Goal: Task Accomplishment & Management: Manage account settings

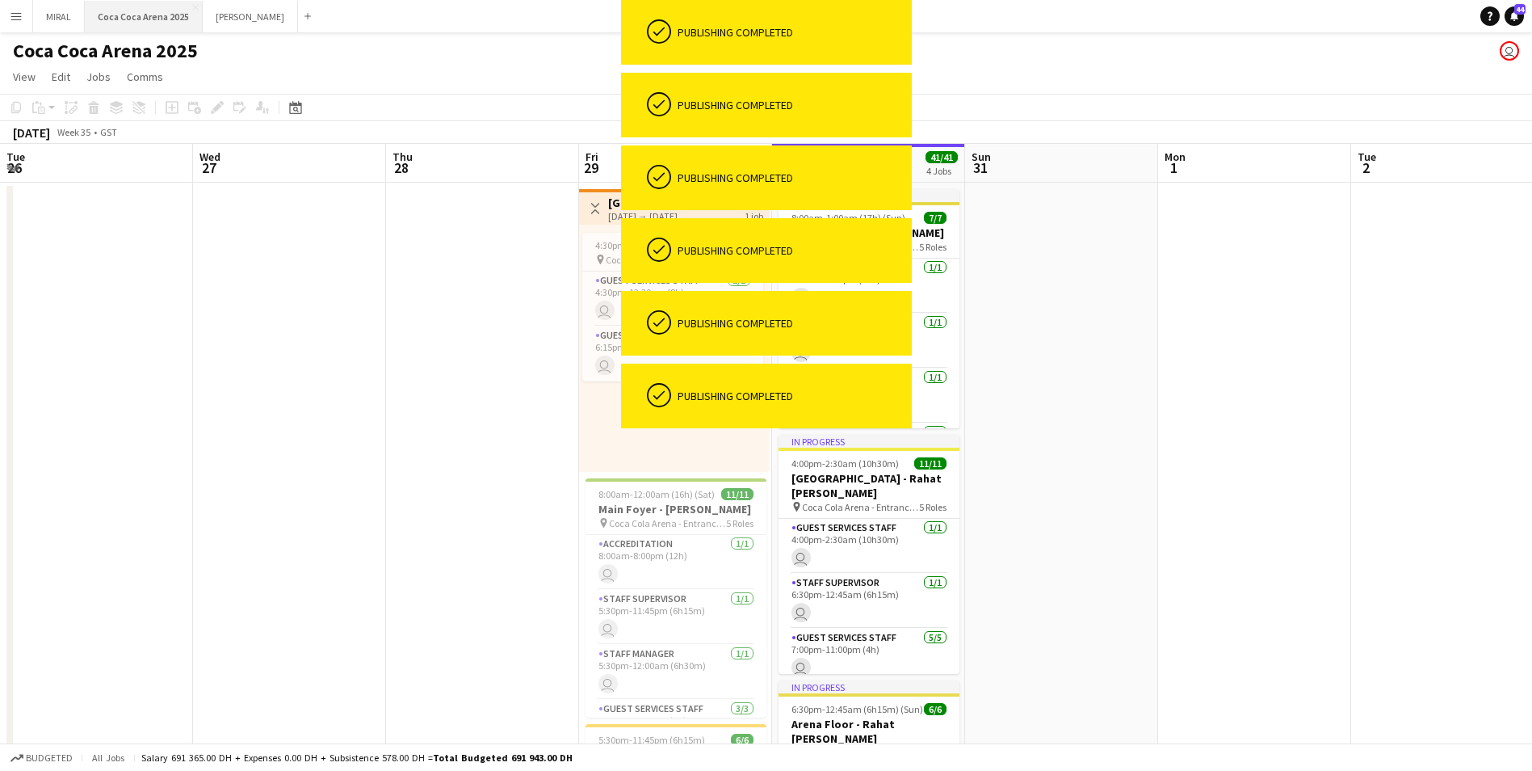
scroll to position [0, 386]
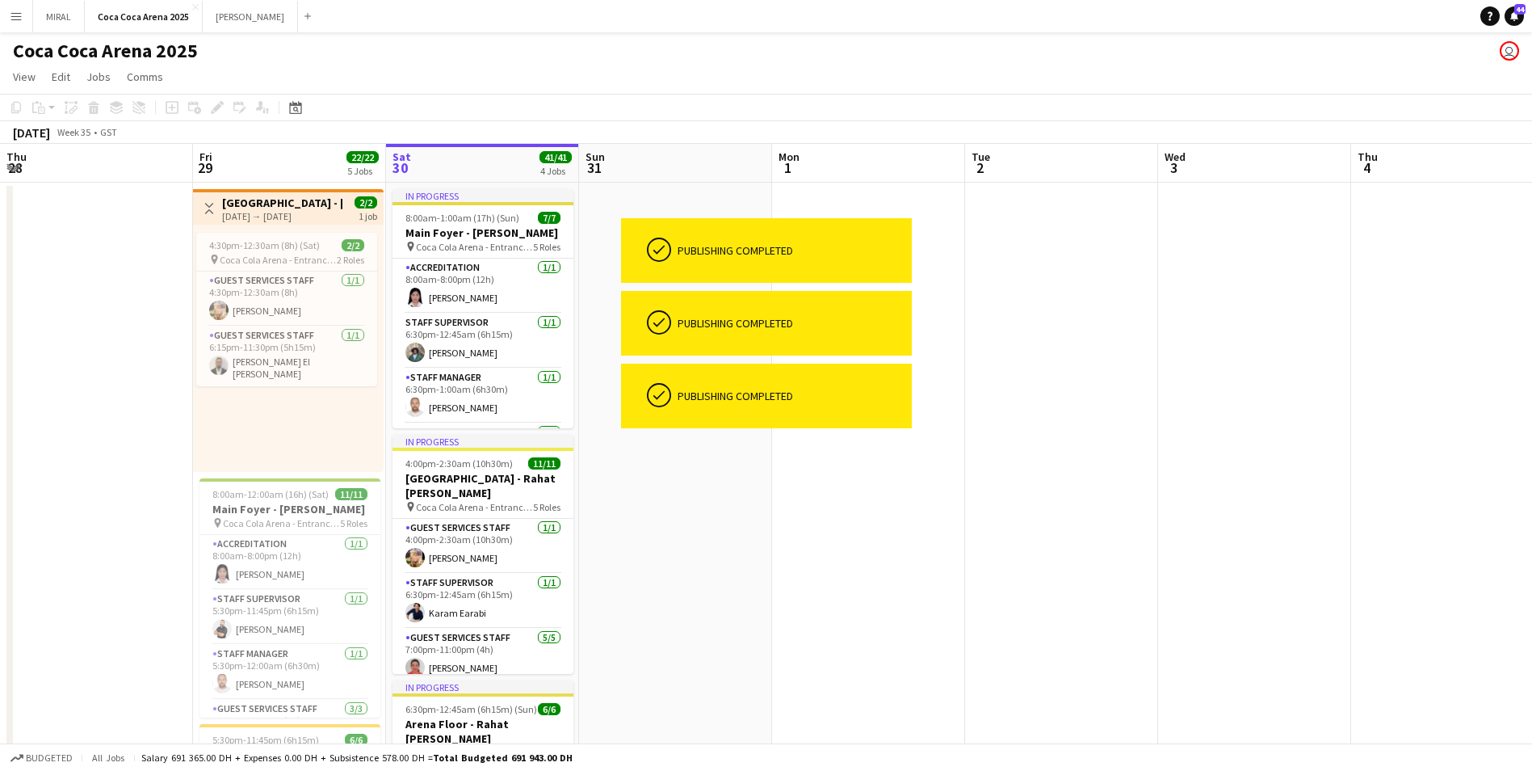
click at [23, 16] on button "Menu" at bounding box center [16, 16] width 32 height 32
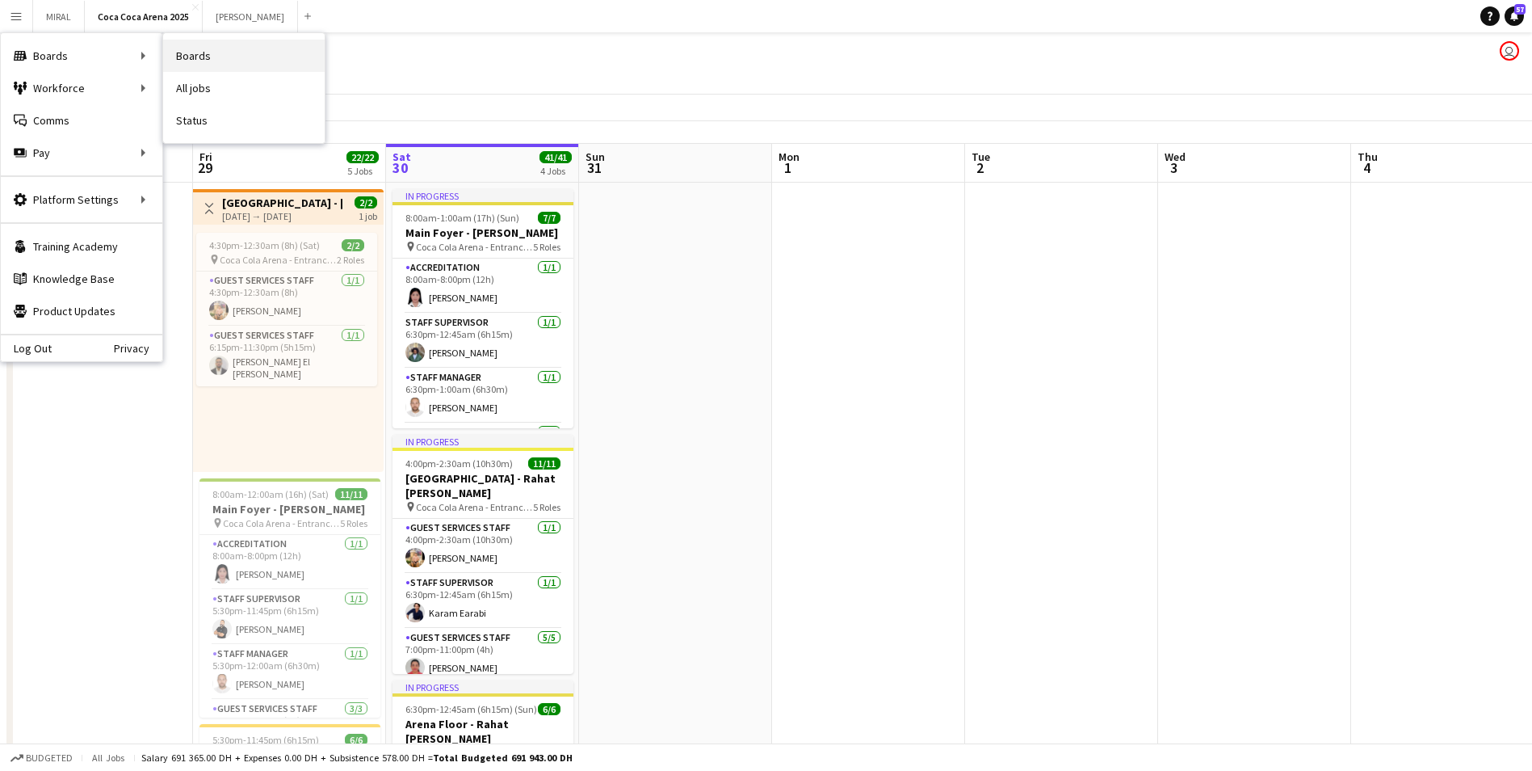
click at [216, 65] on link "Boards" at bounding box center [244, 56] width 162 height 32
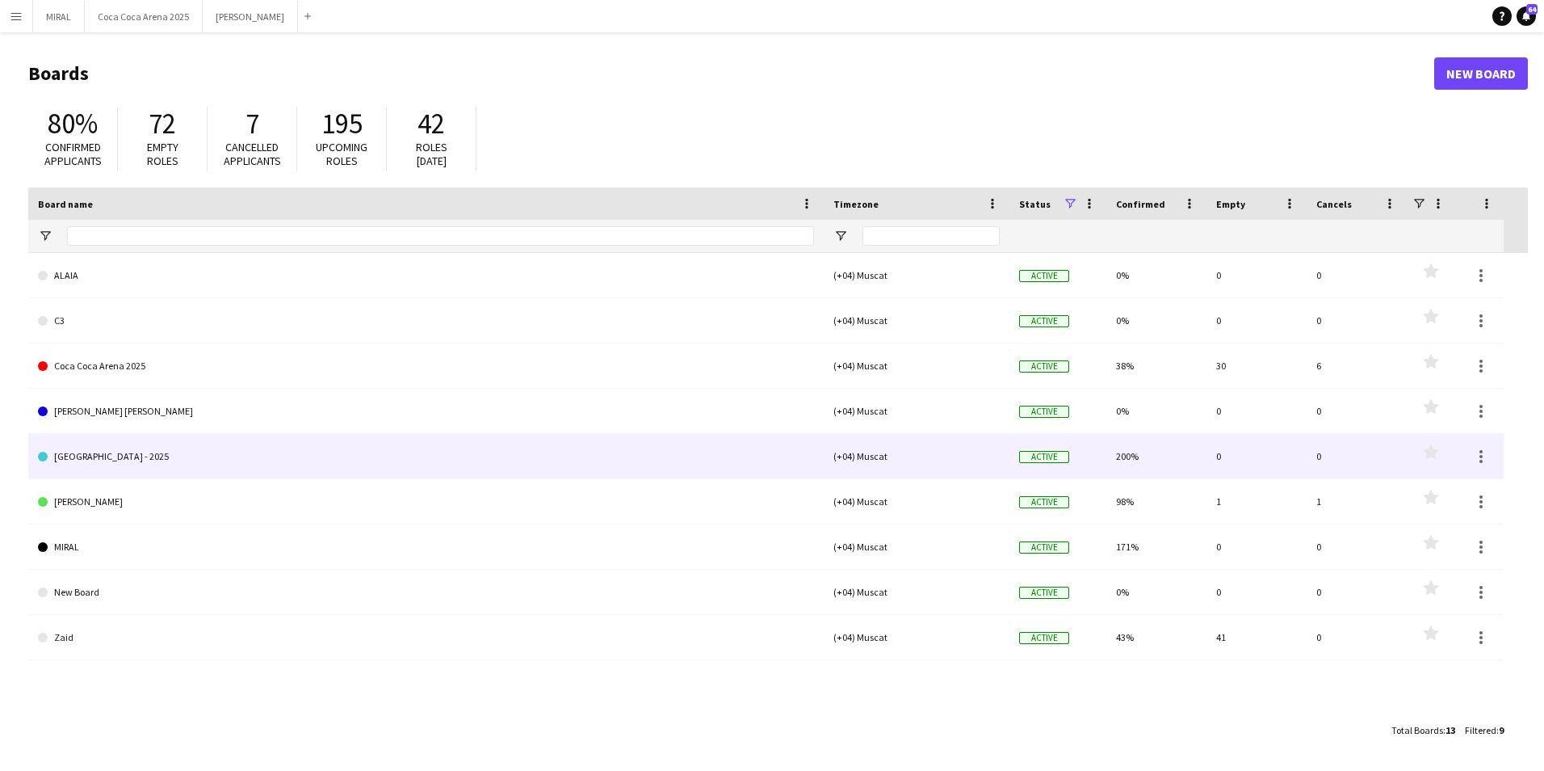
click at [143, 450] on link "[GEOGRAPHIC_DATA] - 2025" at bounding box center [426, 456] width 776 height 45
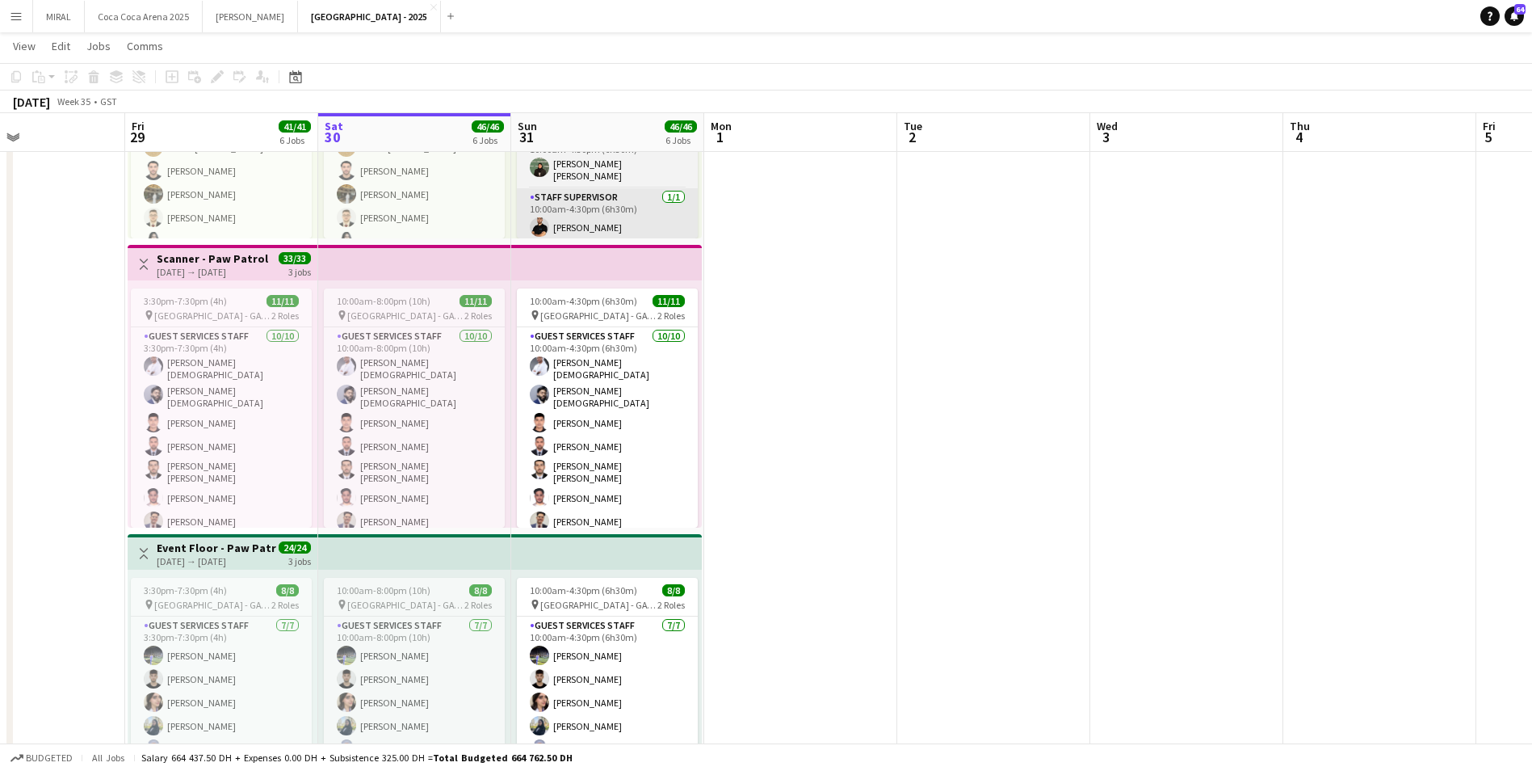
scroll to position [522, 0]
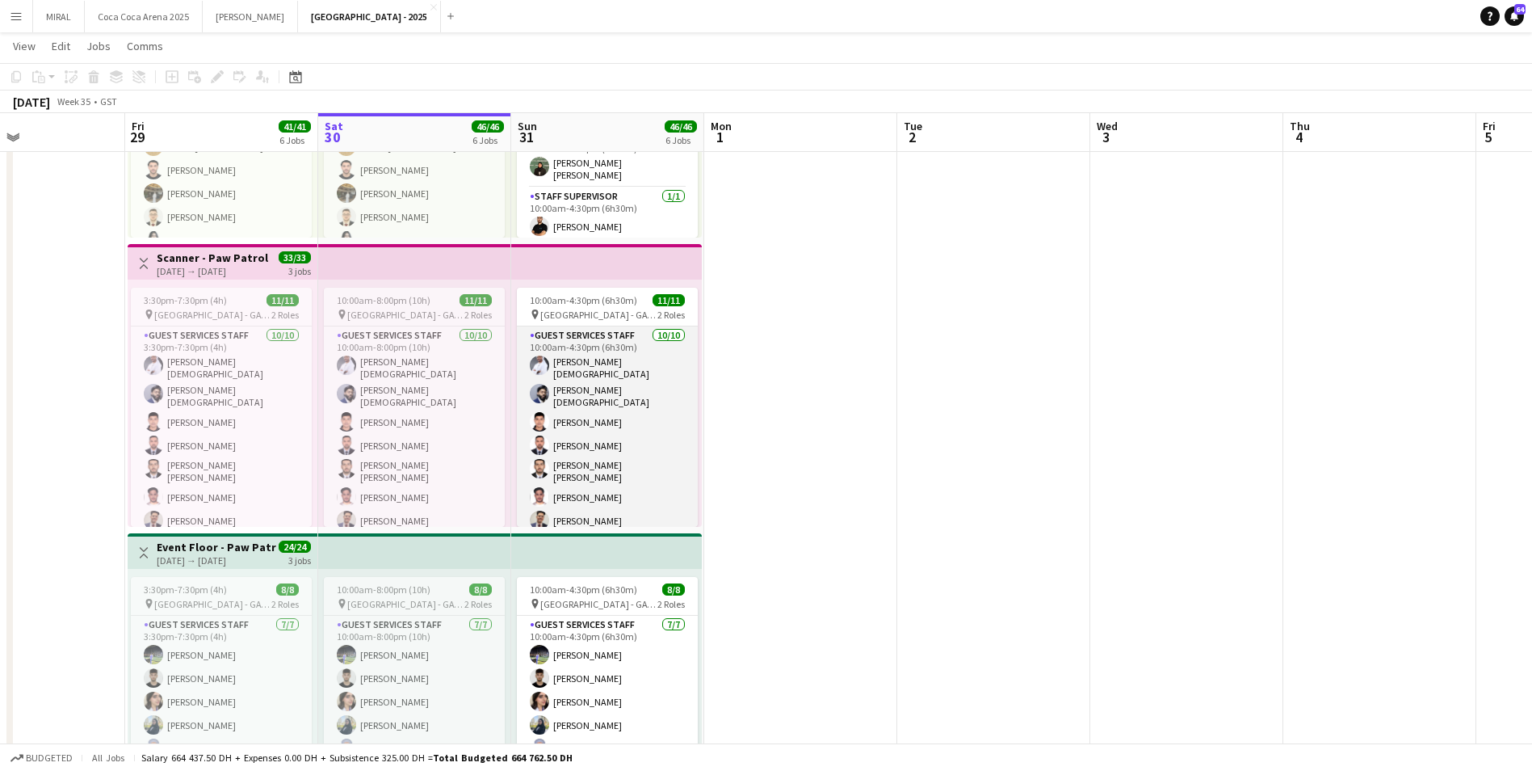
click at [620, 414] on app-card-role "Guest Services Staff [DATE] 10:00am-4:30pm (6h30m) [PERSON_NAME] [PERSON_NAME] …" at bounding box center [607, 466] width 181 height 280
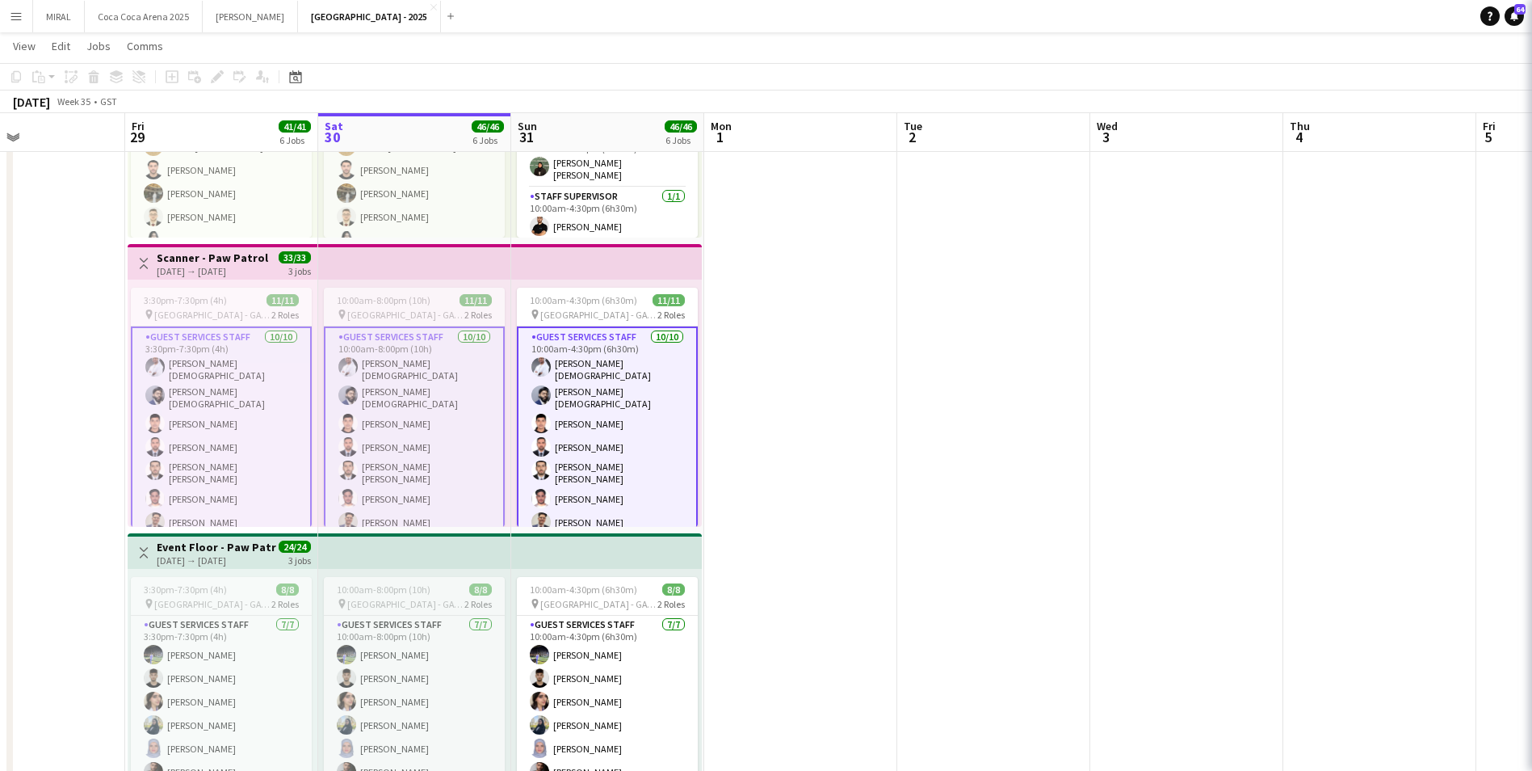
click at [616, 425] on app-card-role "Guest Services Staff [DATE] 10:00am-4:30pm (6h30m) [PERSON_NAME] [PERSON_NAME] …" at bounding box center [607, 468] width 181 height 284
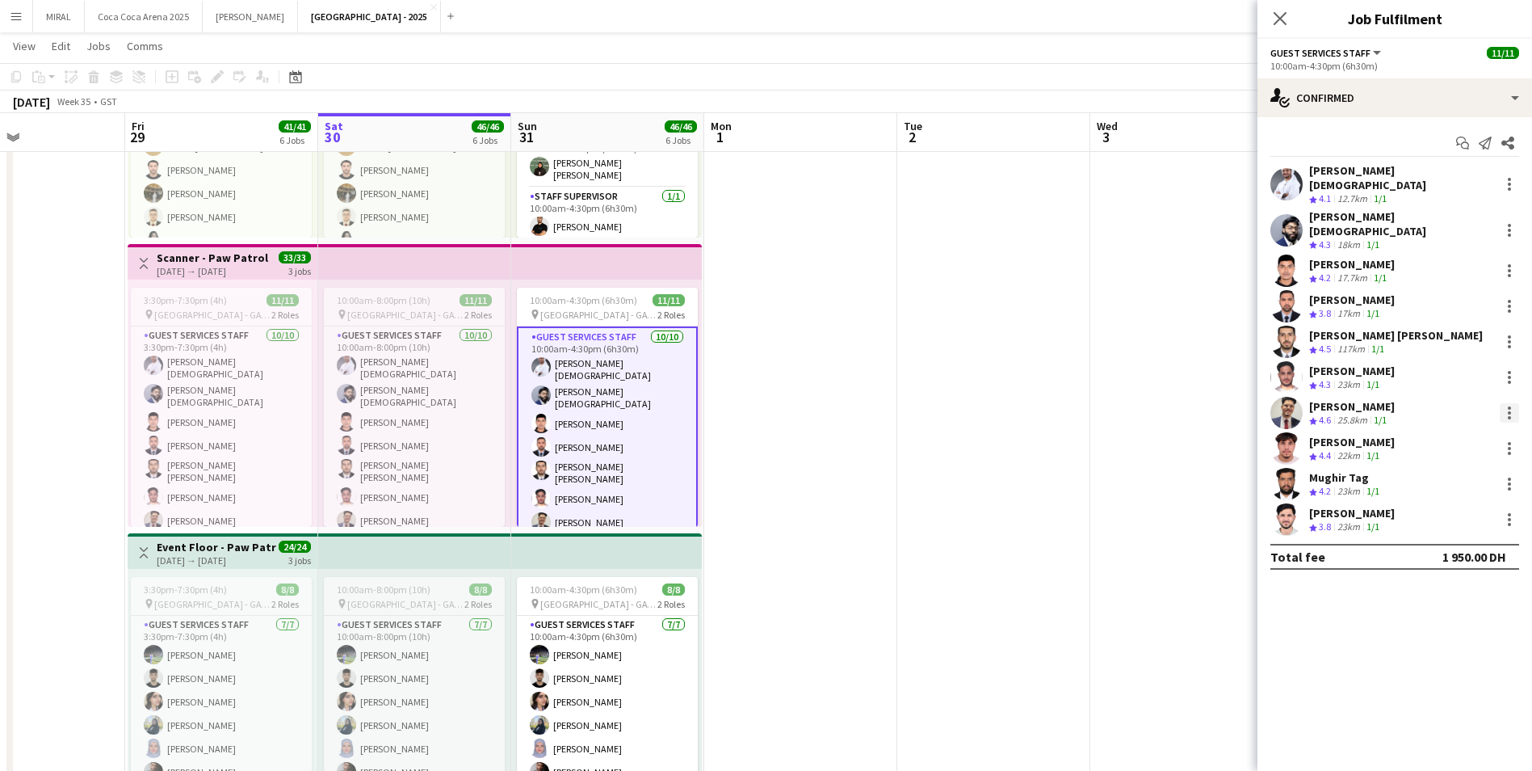
click at [1510, 403] on div at bounding box center [1509, 412] width 19 height 19
click at [1444, 550] on button "Remove" at bounding box center [1456, 538] width 126 height 39
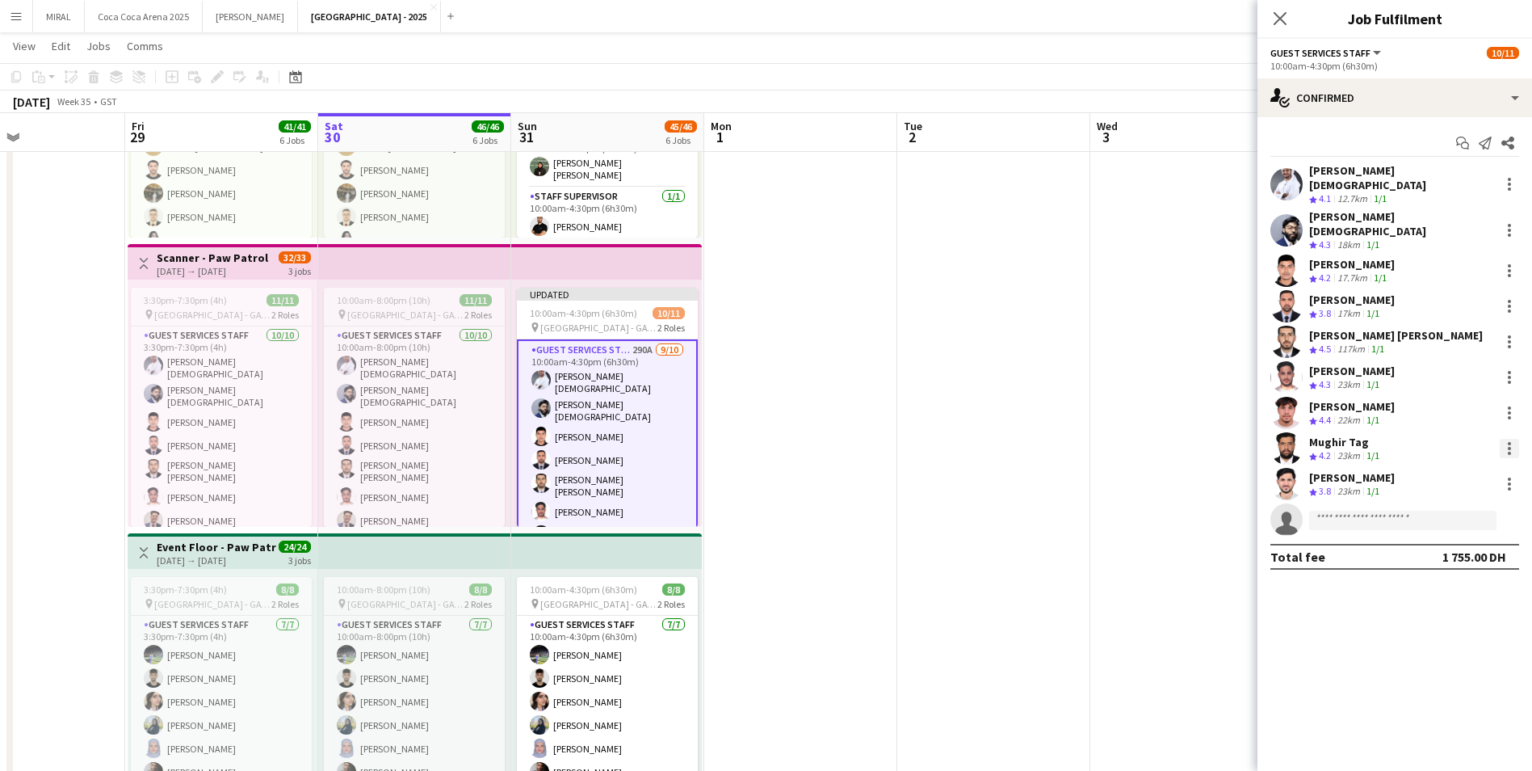
click at [1510, 442] on div at bounding box center [1509, 443] width 3 height 3
click at [1439, 578] on span "Remove" at bounding box center [1430, 574] width 48 height 14
click at [1275, 12] on icon "Close pop-in" at bounding box center [1279, 18] width 15 height 15
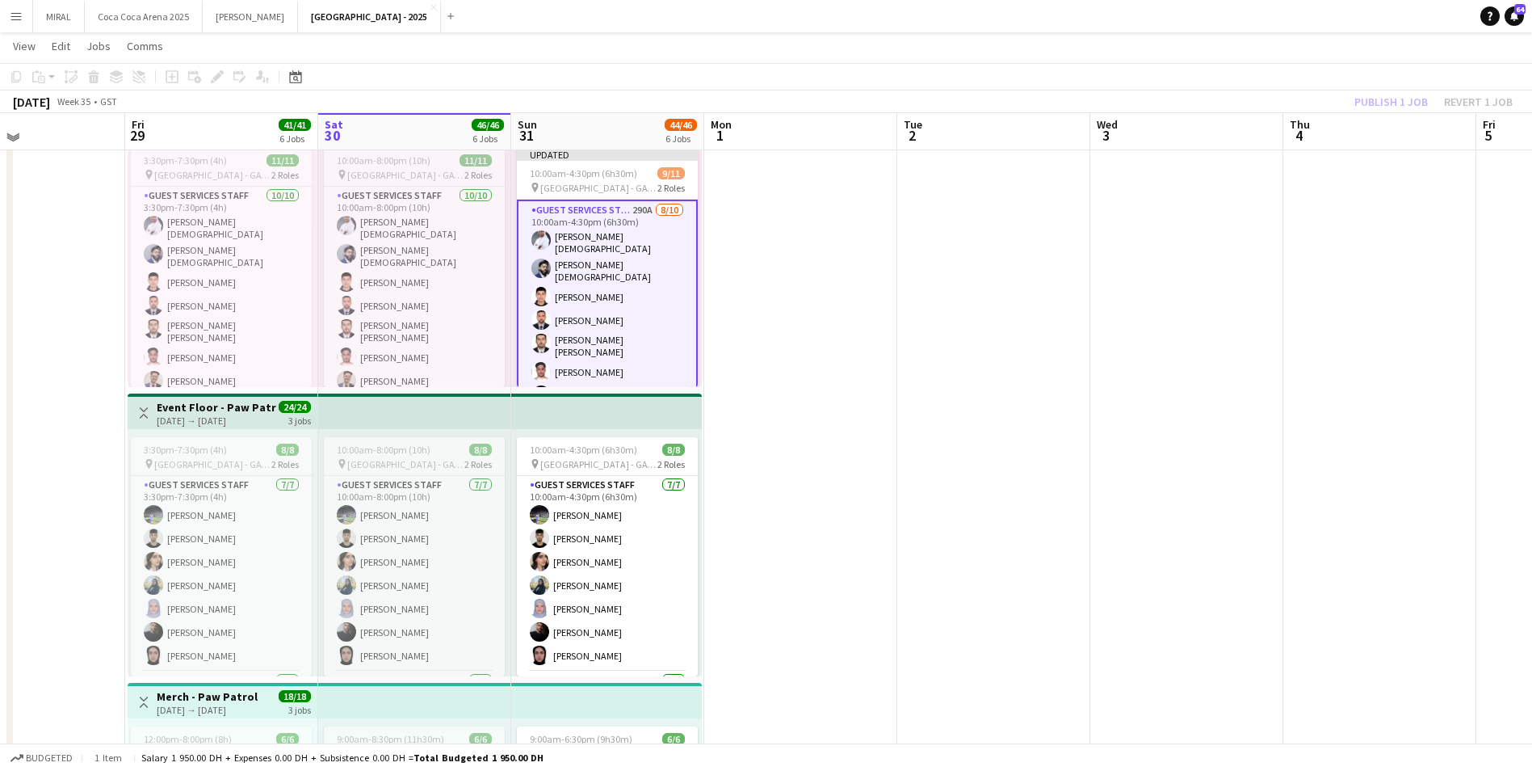
scroll to position [662, 0]
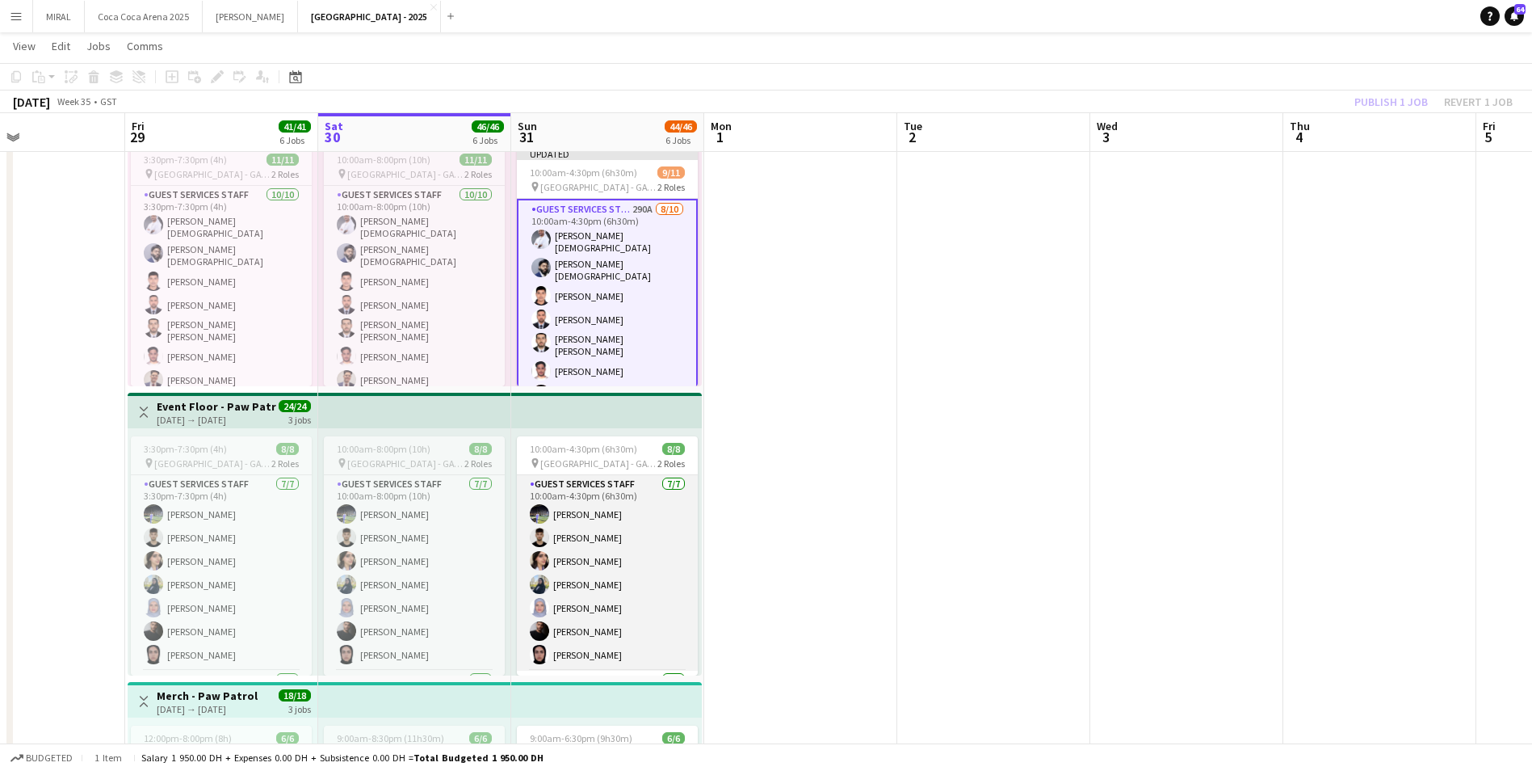
click at [670, 523] on app-card-role "Guest Services Staff [DATE] 10:00am-4:30pm (6h30m) [PERSON_NAME] Khaled Abualwa…" at bounding box center [607, 572] width 181 height 195
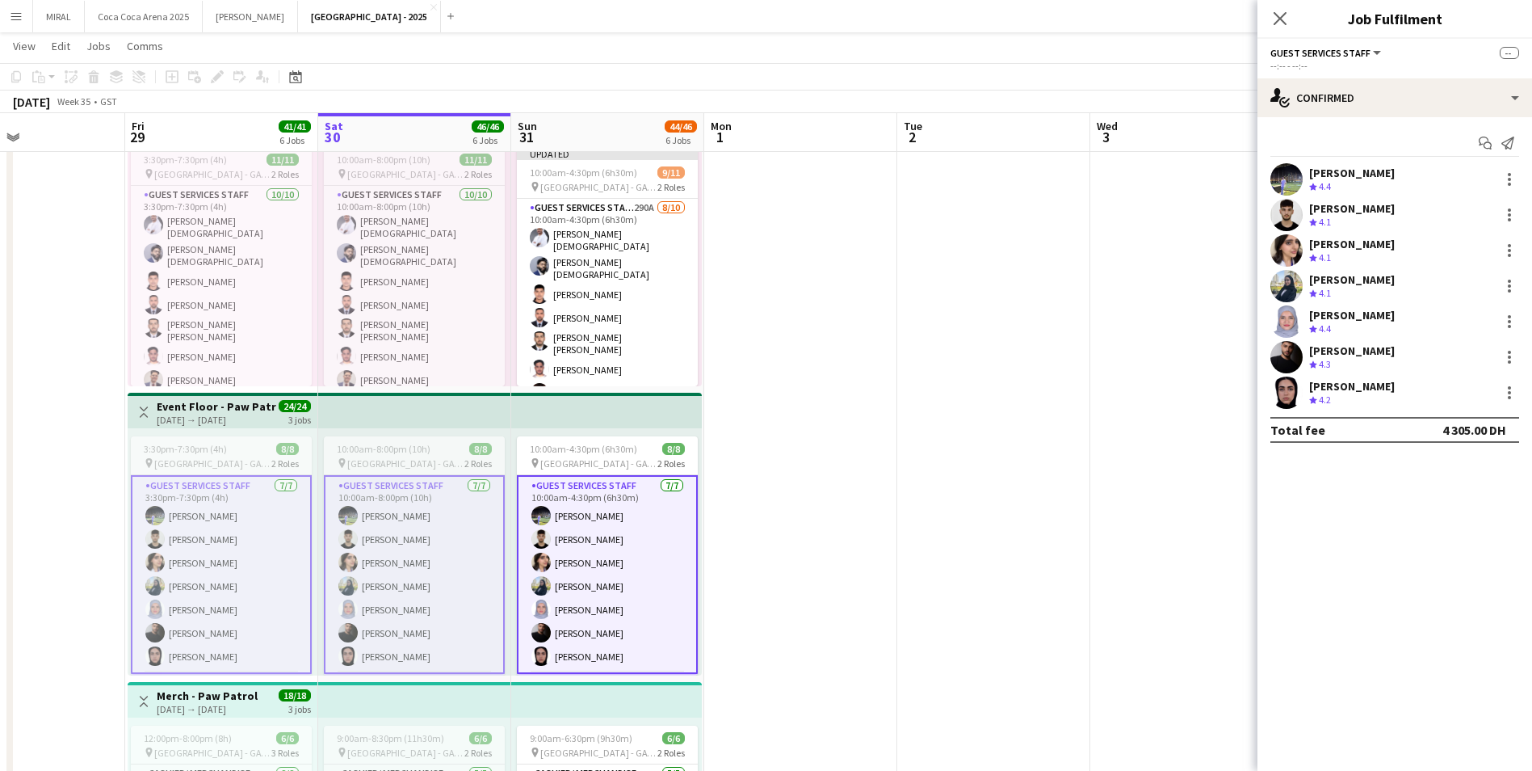
click at [635, 548] on app-card-role "Guest Services Staff [DATE] 10:00am-4:30pm (6h30m) [PERSON_NAME] Khaled Abualwa…" at bounding box center [607, 574] width 181 height 199
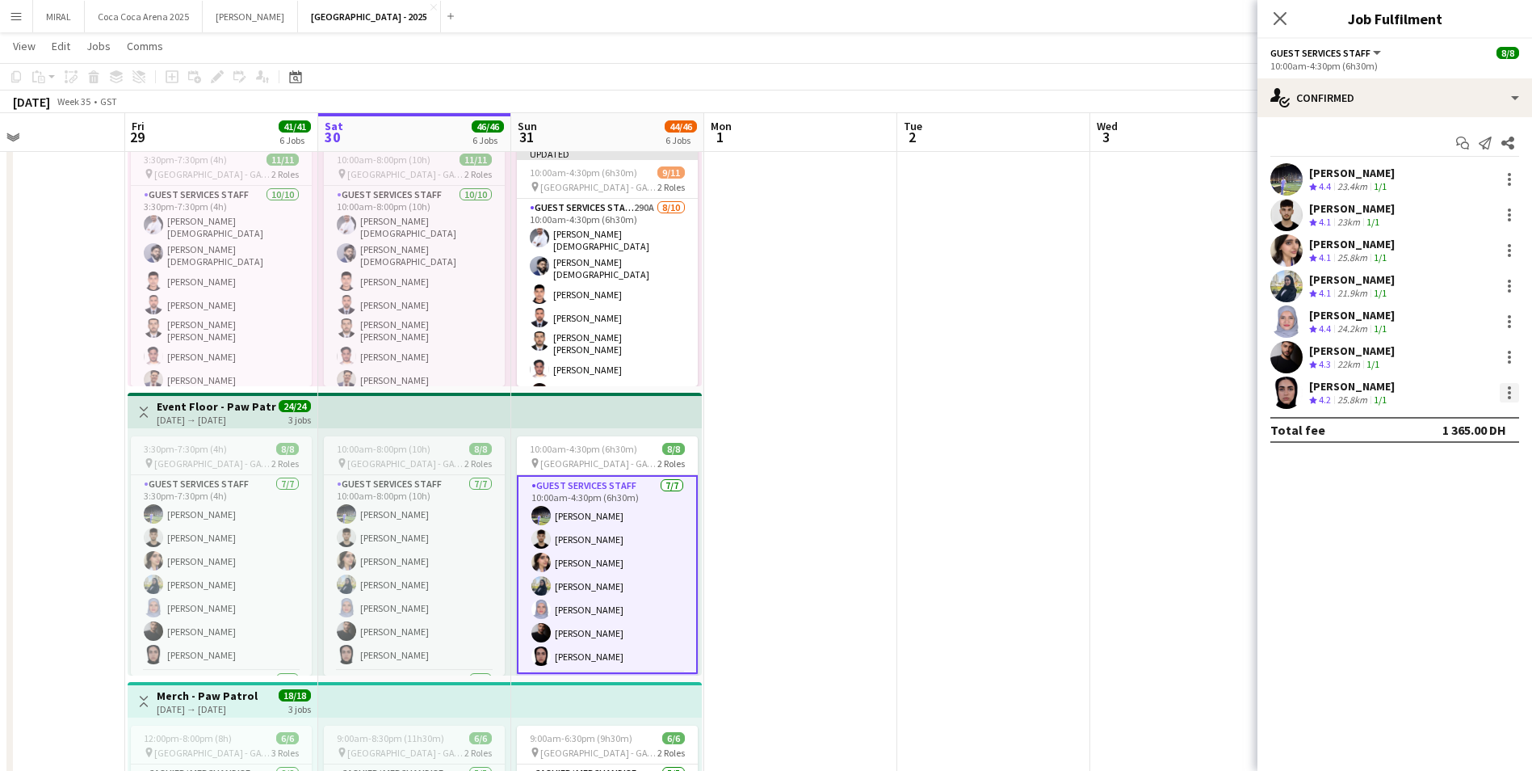
click at [1510, 394] on div at bounding box center [1509, 392] width 3 height 3
click at [1456, 534] on span "Remove" at bounding box center [1456, 538] width 100 height 15
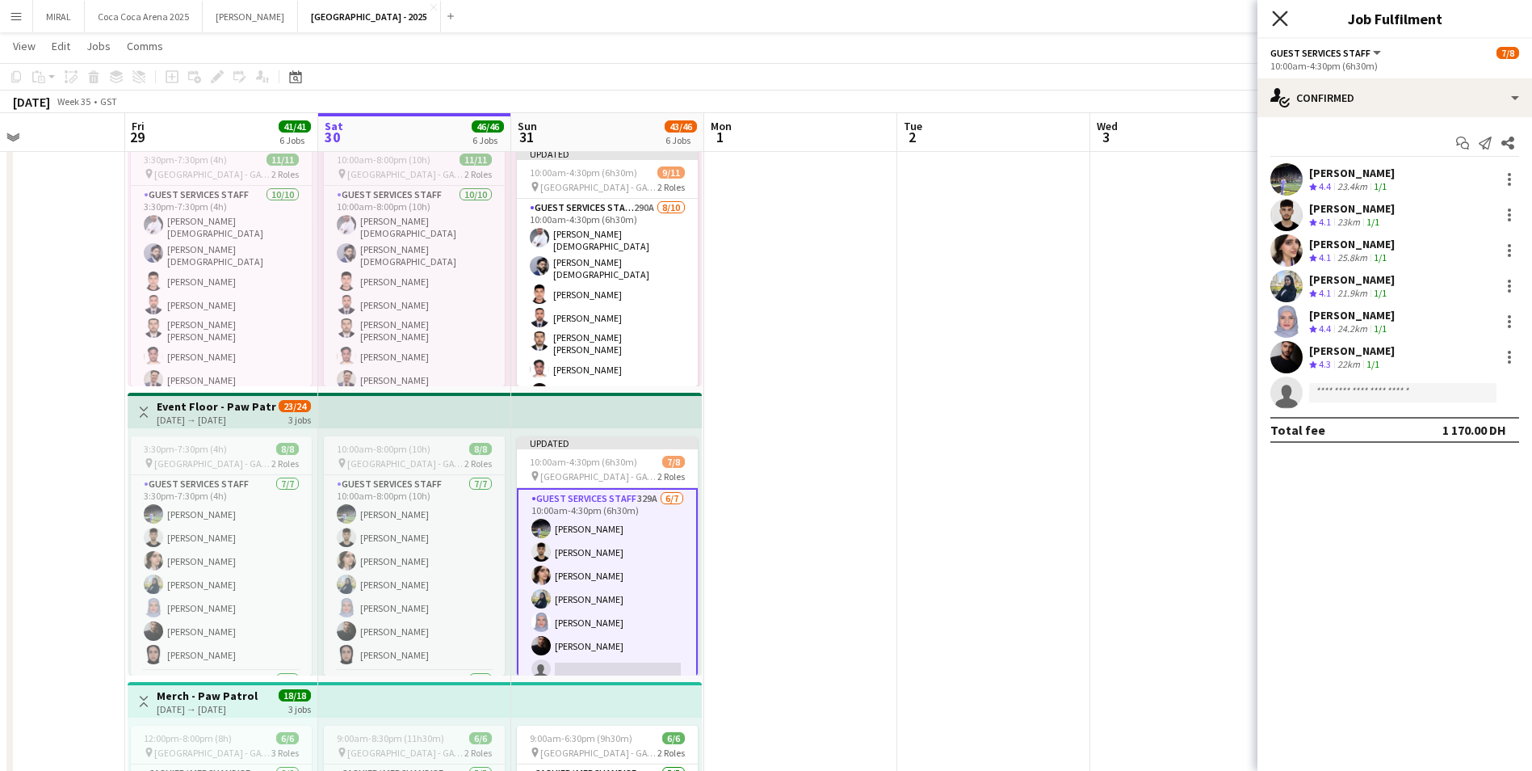
click at [1281, 23] on icon "Close pop-in" at bounding box center [1279, 18] width 15 height 15
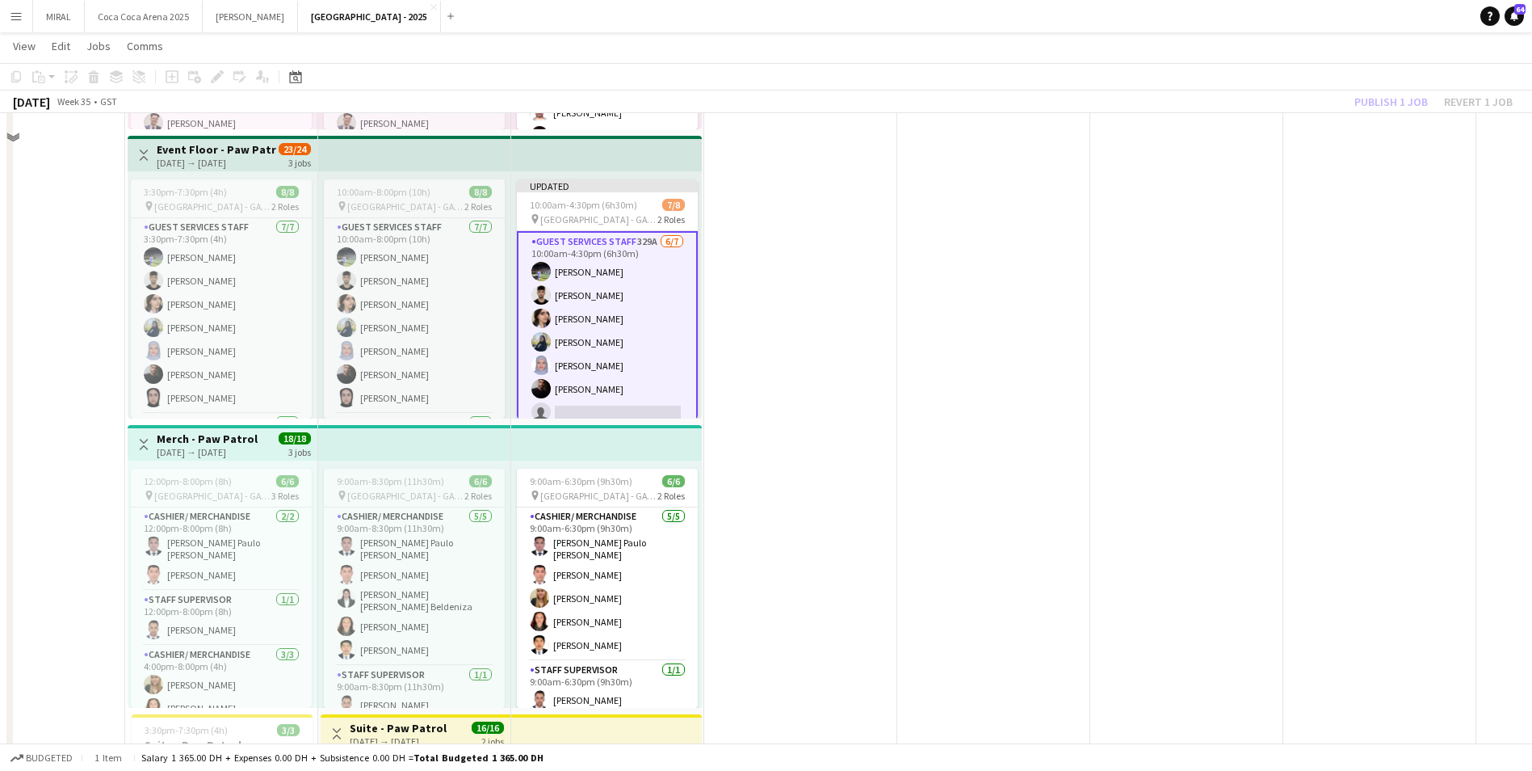
scroll to position [920, 0]
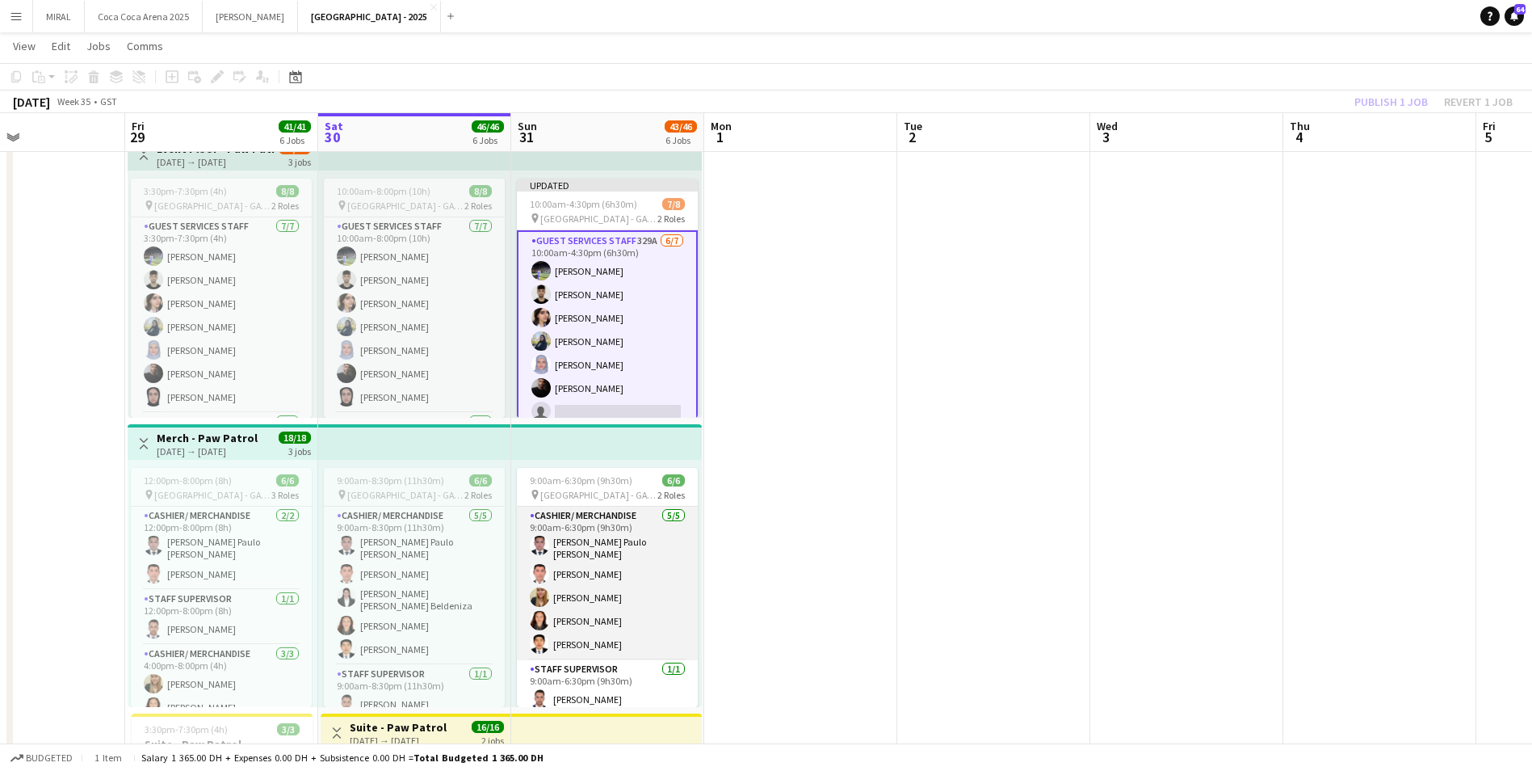
click at [622, 583] on app-card-role "Cashier/ Merchandise [DATE] 9:00am-6:30pm (9h30m) [PERSON_NAME] [PERSON_NAME] […" at bounding box center [607, 582] width 181 height 153
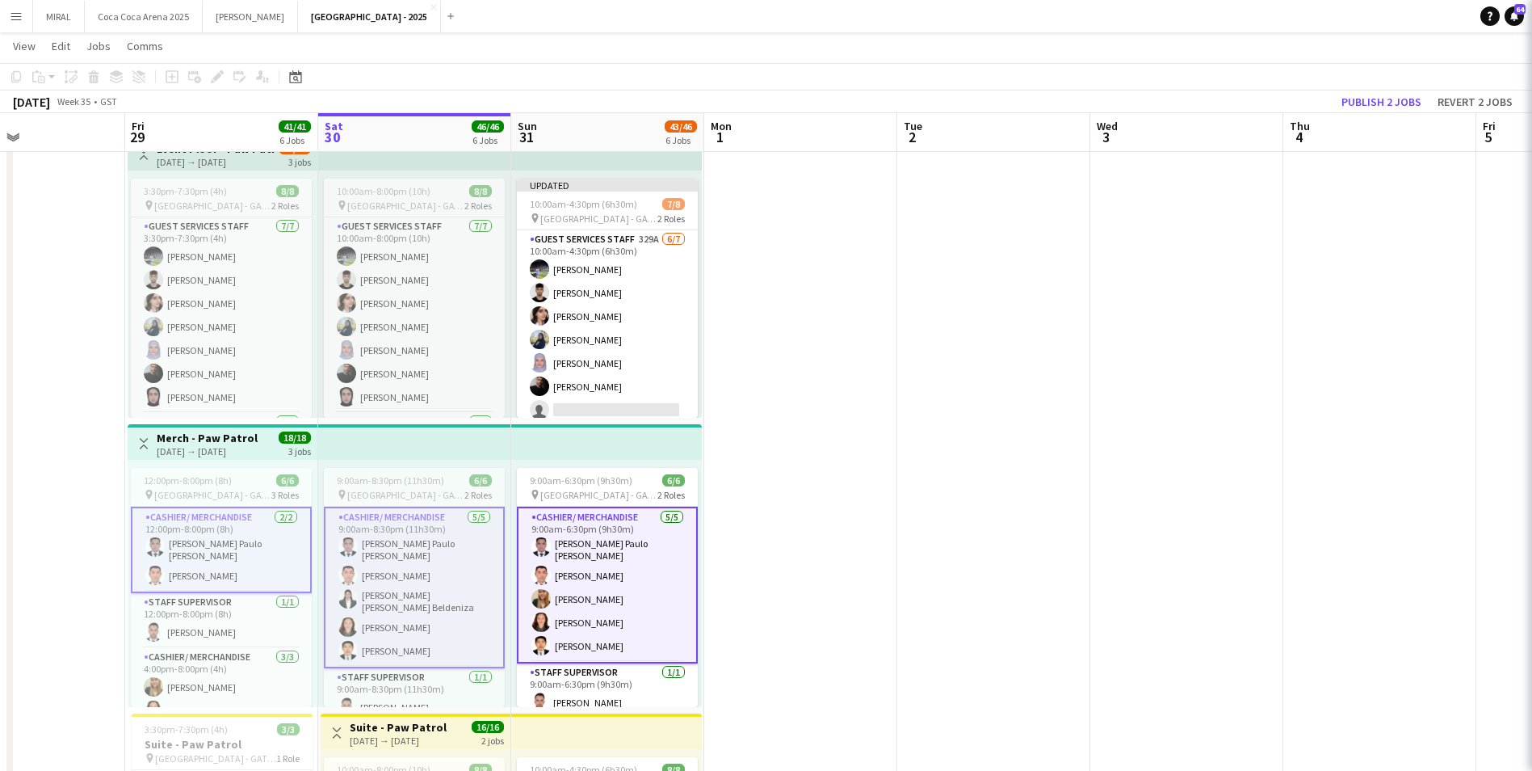
click at [613, 587] on app-card-role "Cashier/ Merchandise [DATE] 9:00am-6:30pm (9h30m) [PERSON_NAME] [PERSON_NAME] […" at bounding box center [607, 584] width 181 height 157
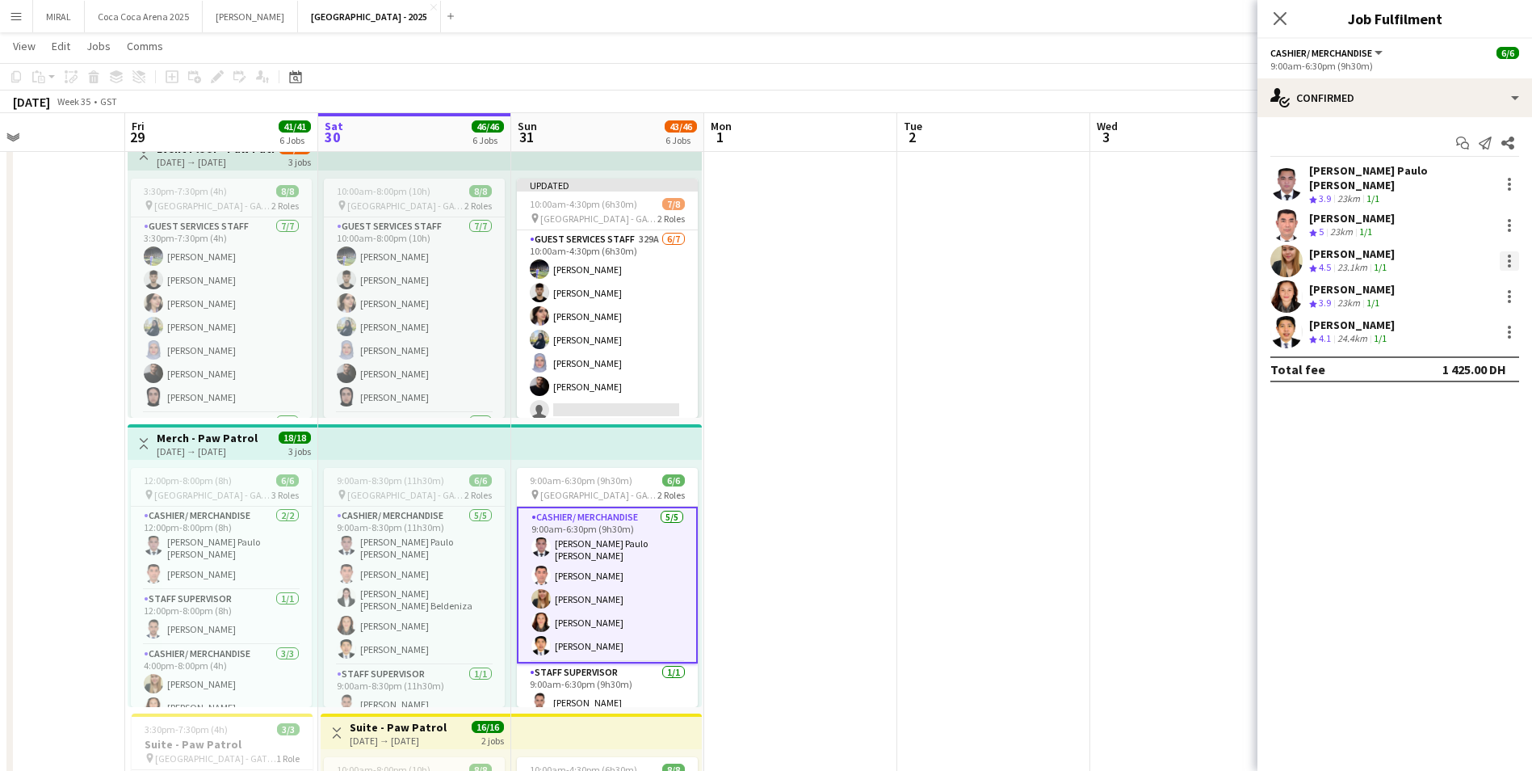
click at [1511, 251] on div at bounding box center [1509, 260] width 19 height 19
click at [1457, 391] on span "Remove" at bounding box center [1456, 396] width 100 height 15
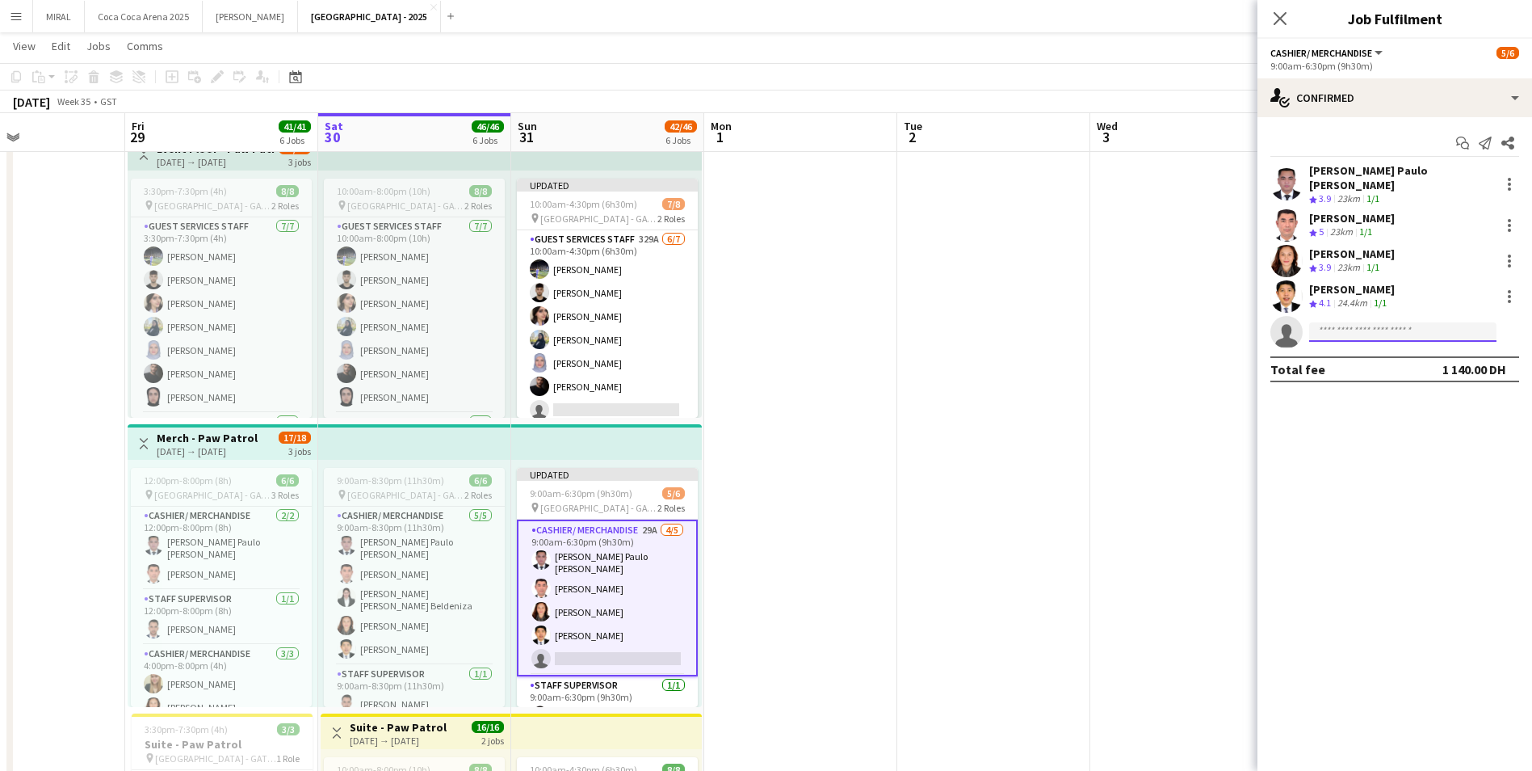
click at [1339, 322] on input at bounding box center [1402, 331] width 187 height 19
type input "*********"
click at [1409, 370] on span "[PHONE_NUMBER]" at bounding box center [1403, 370] width 162 height 13
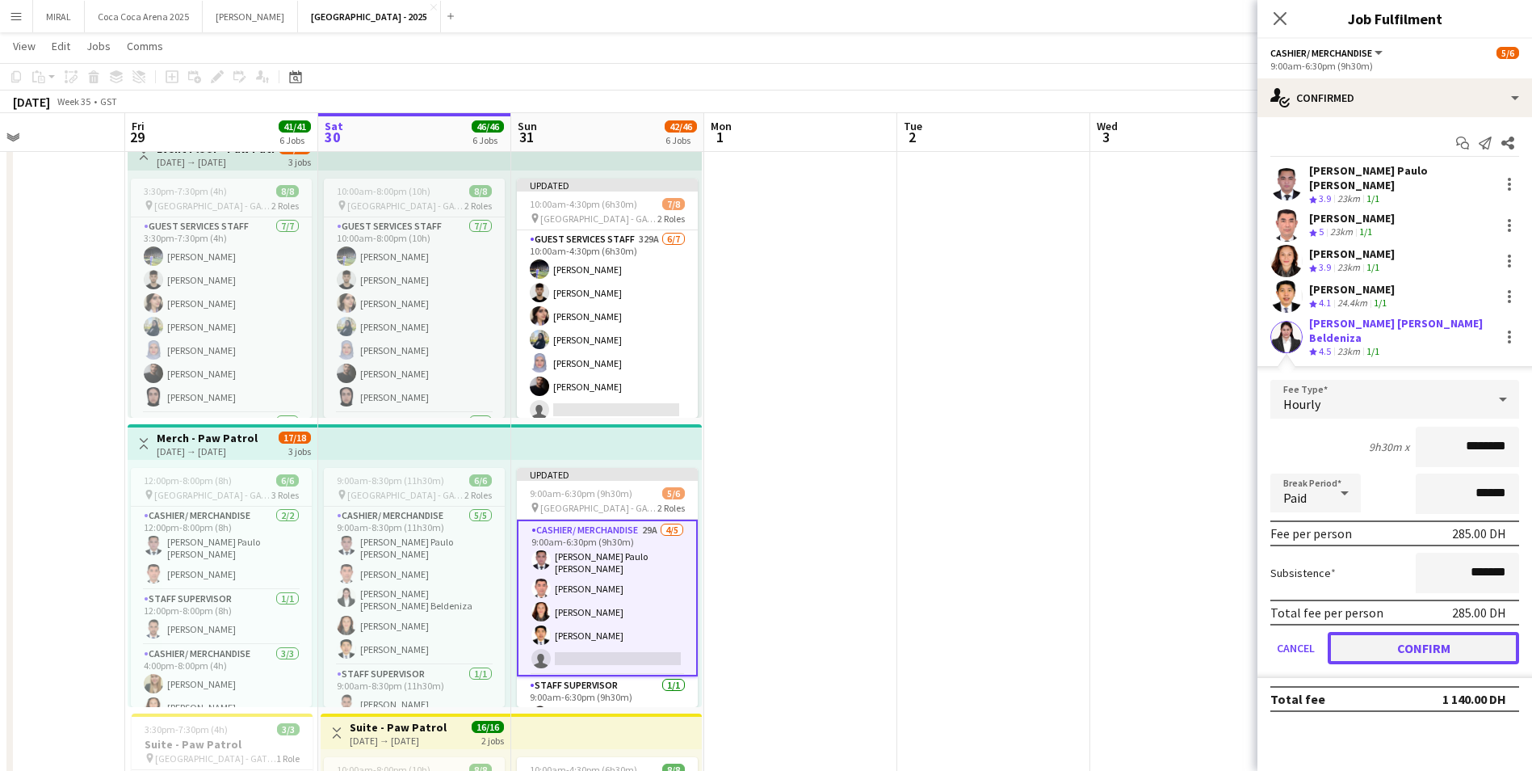
click at [1386, 632] on button "Confirm" at bounding box center [1423, 648] width 191 height 32
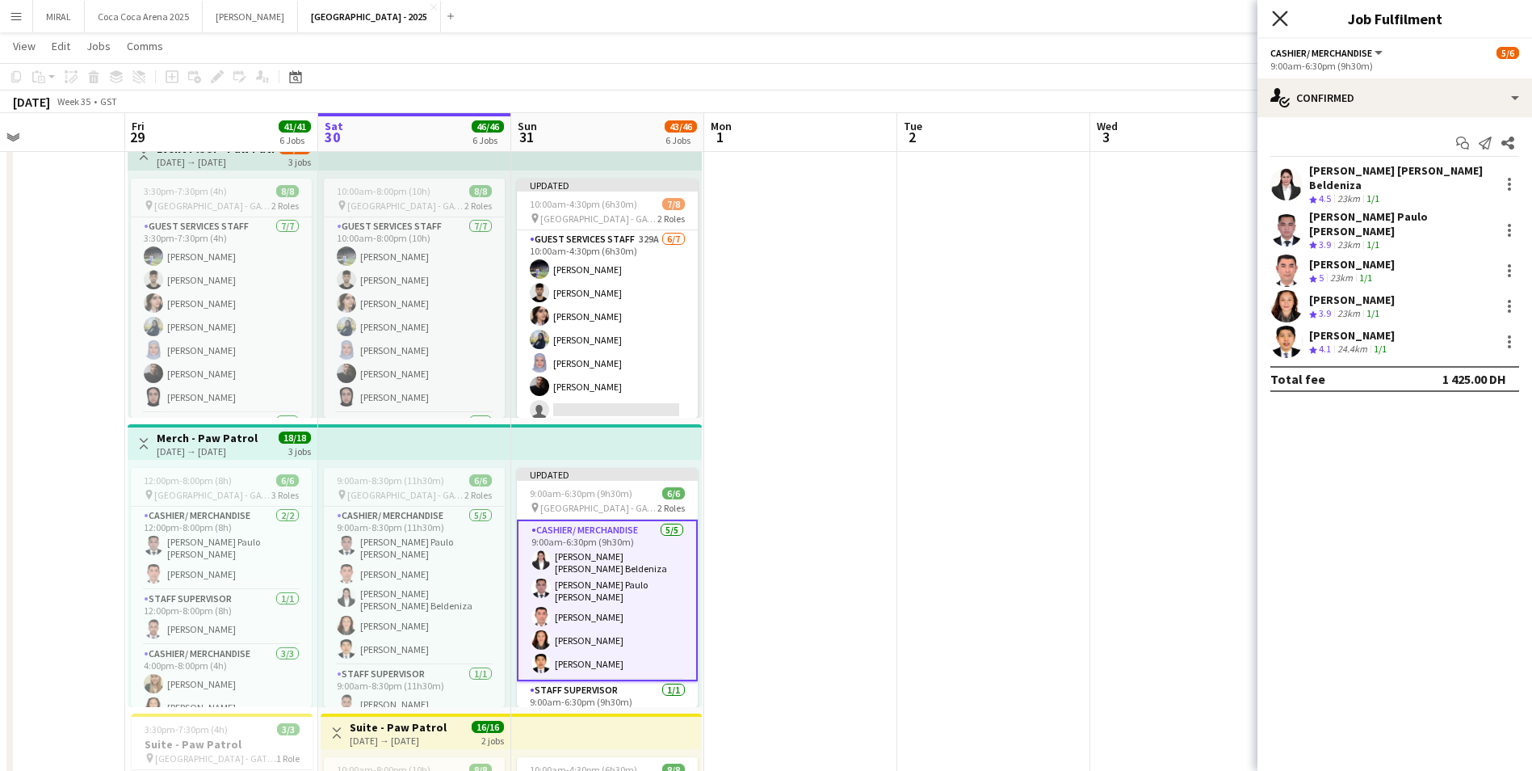
click at [1279, 22] on icon "Close pop-in" at bounding box center [1279, 18] width 15 height 15
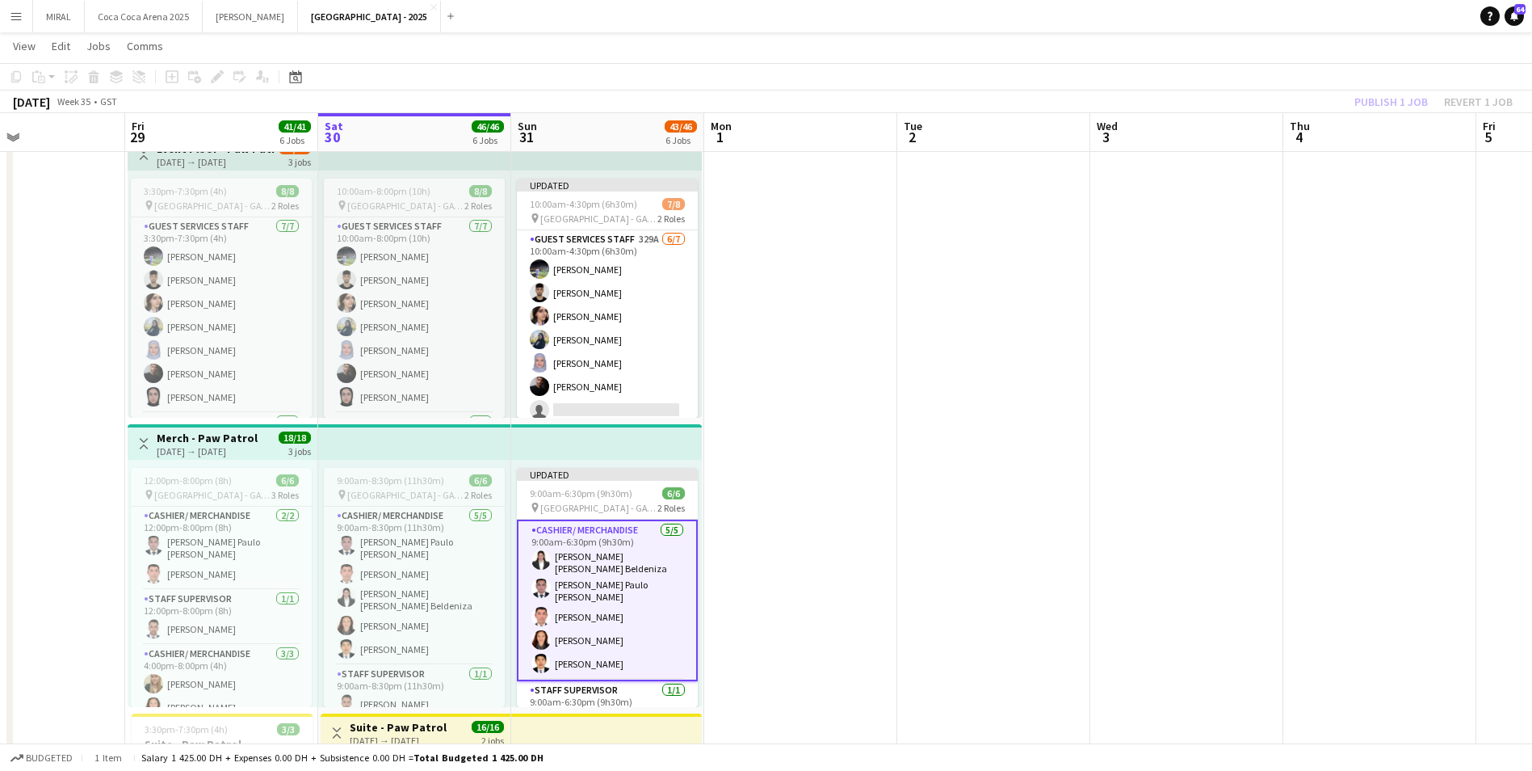
click at [1393, 102] on div "Publish 1 job Revert 1 job" at bounding box center [1433, 101] width 197 height 21
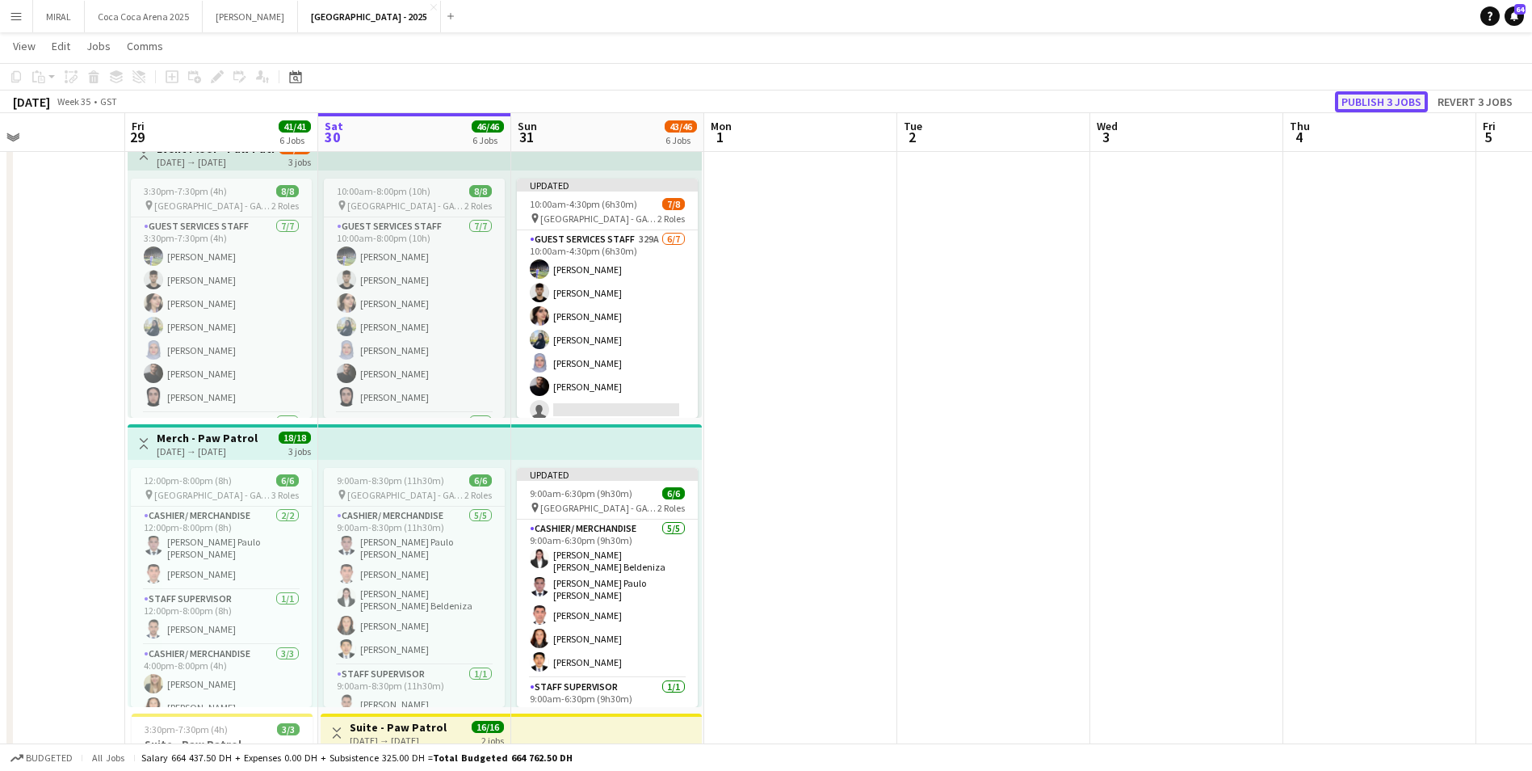
click at [1392, 102] on button "Publish 3 jobs" at bounding box center [1381, 101] width 93 height 21
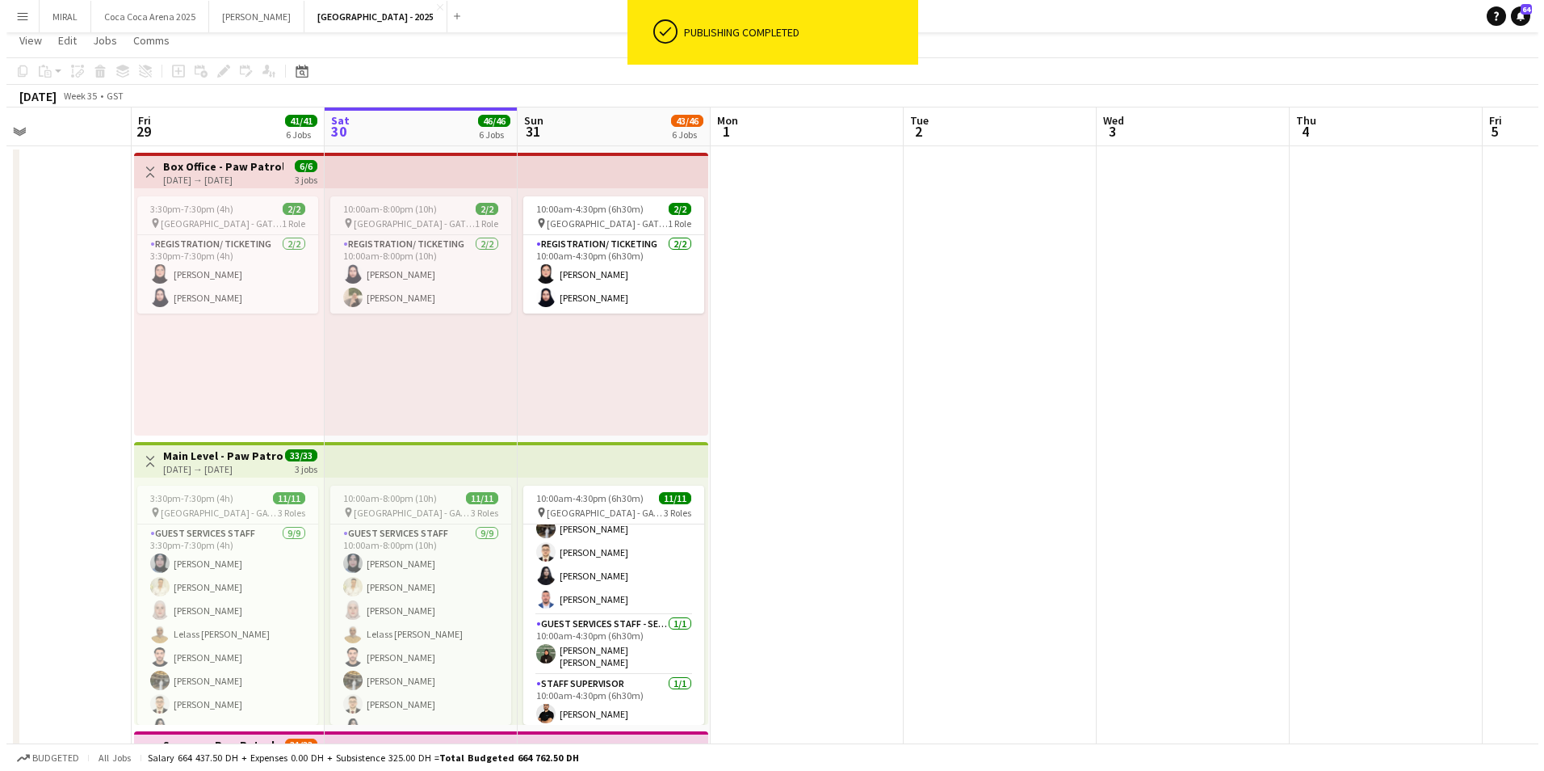
scroll to position [0, 0]
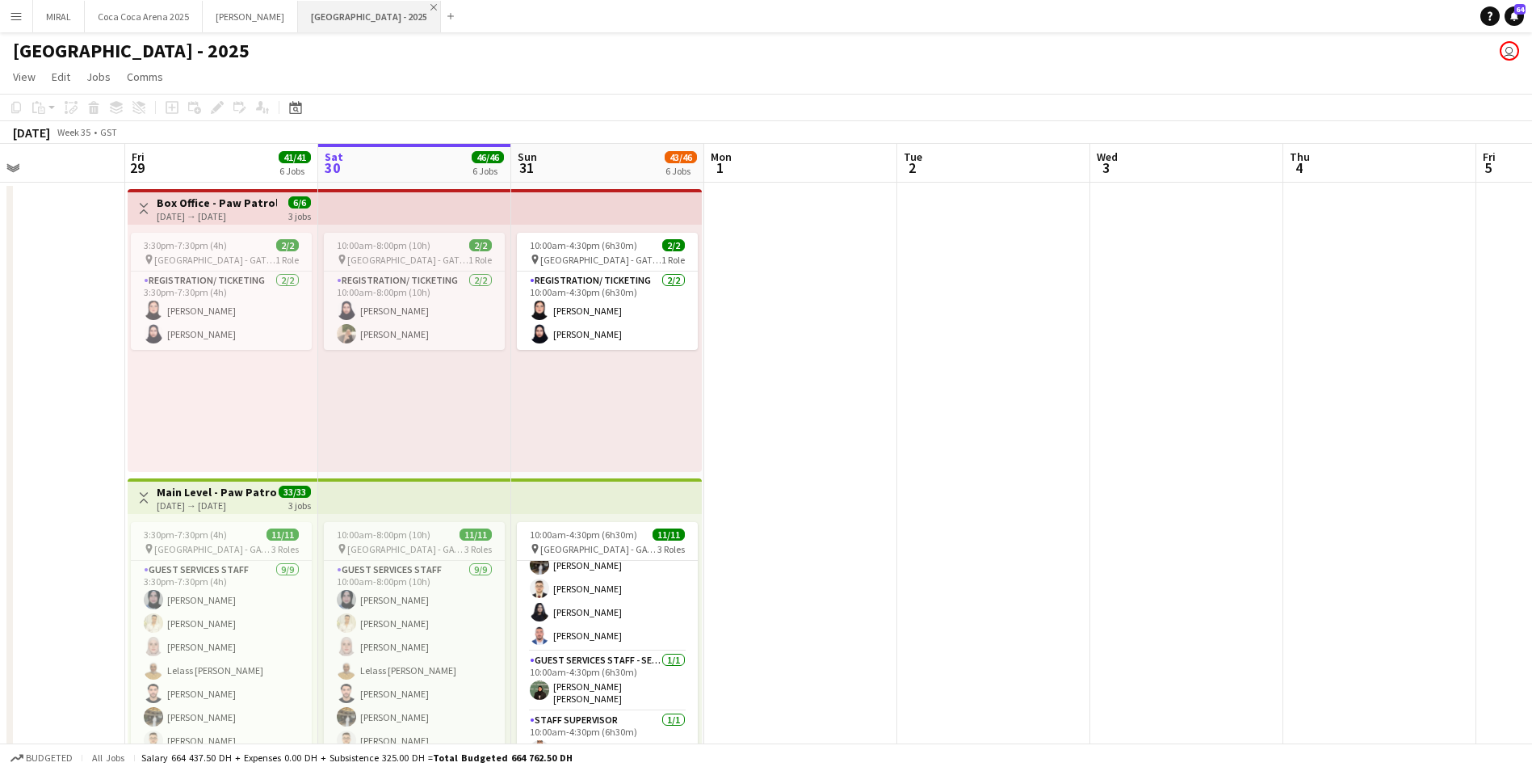
click at [431, 6] on app-icon "Close" at bounding box center [434, 7] width 6 height 6
